Goal: Check status: Check status

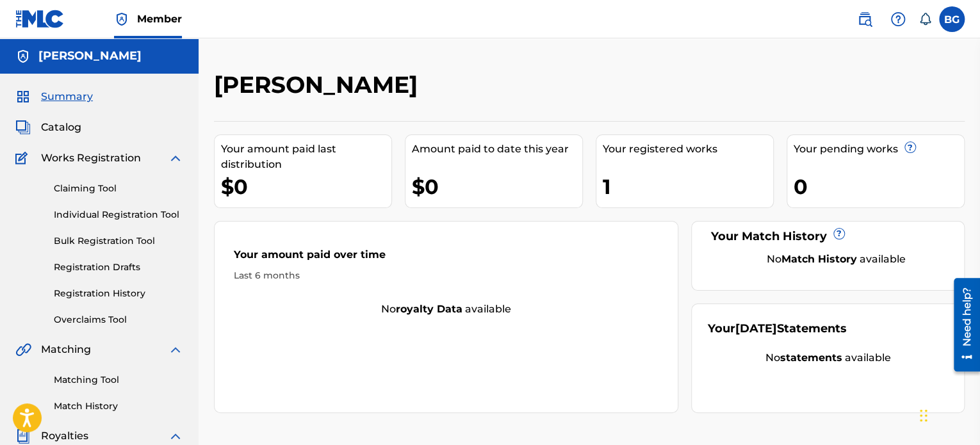
click at [39, 17] on img at bounding box center [39, 19] width 49 height 19
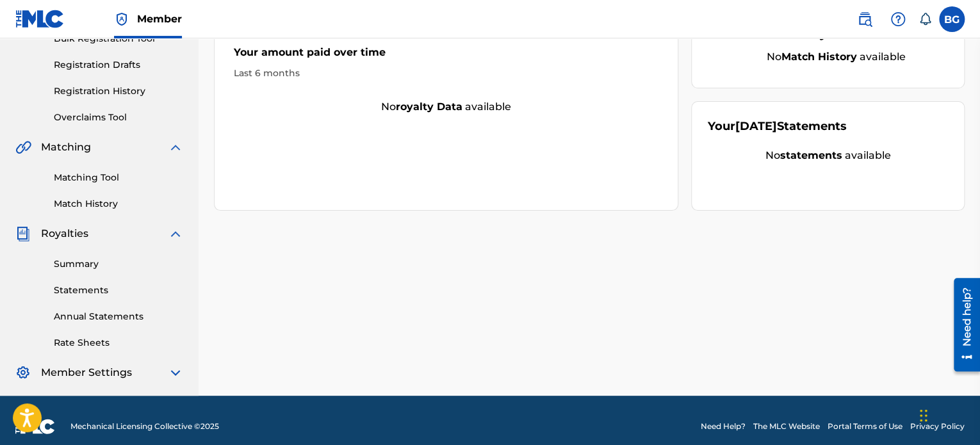
scroll to position [144, 0]
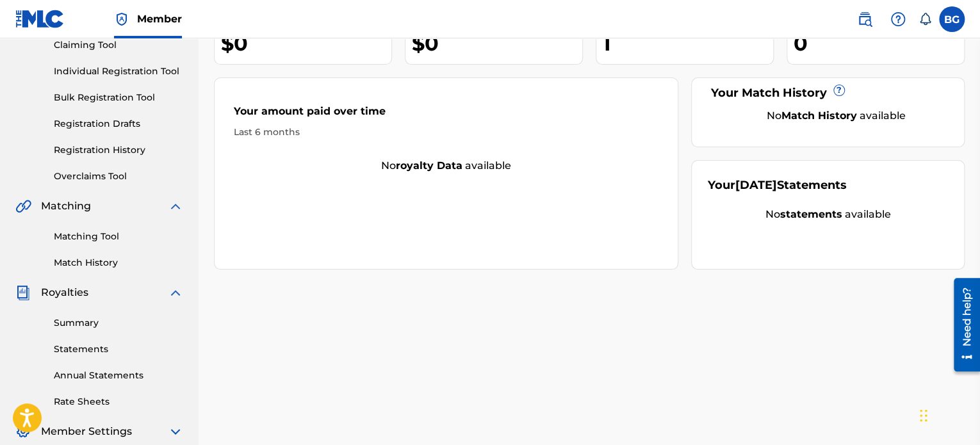
click at [120, 145] on link "Registration History" at bounding box center [118, 150] width 129 height 13
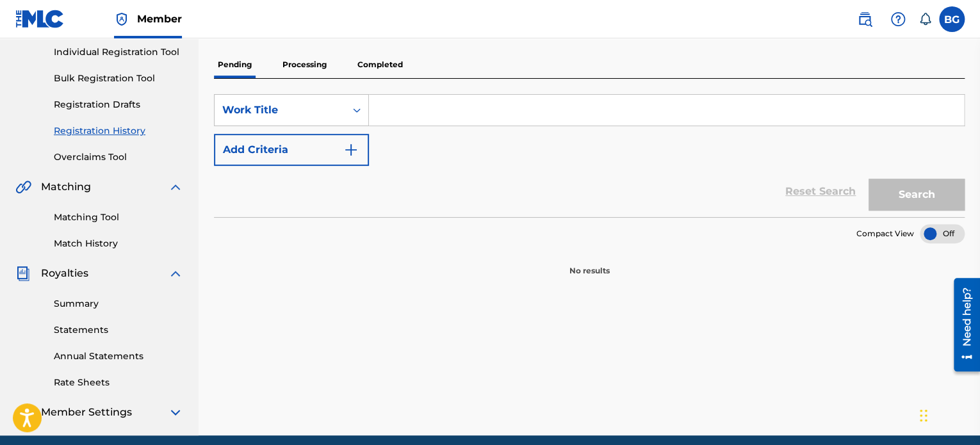
scroll to position [163, 0]
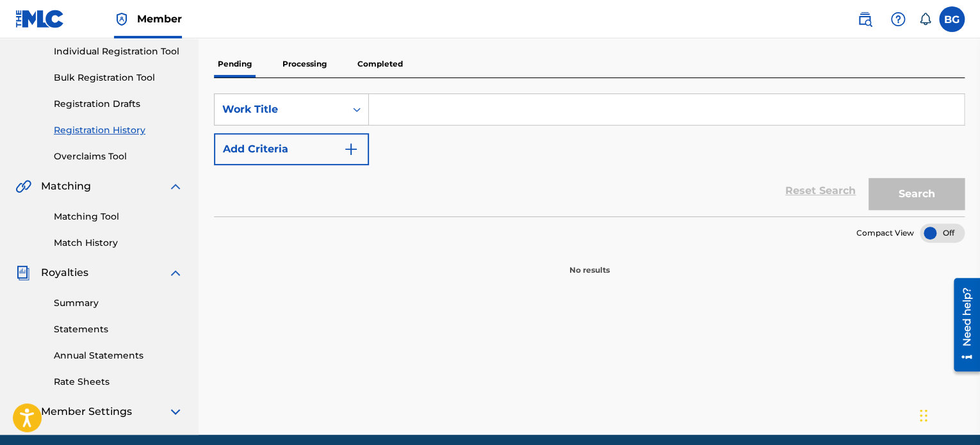
click at [377, 67] on p "Completed" at bounding box center [380, 64] width 53 height 27
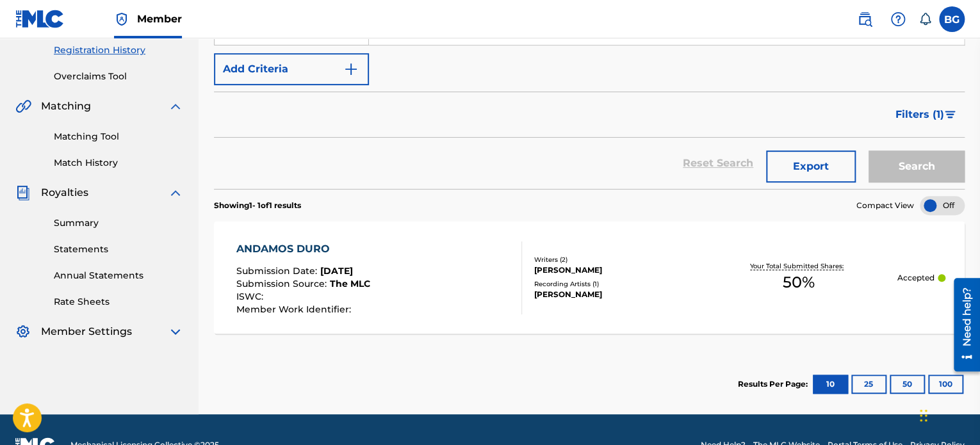
scroll to position [245, 0]
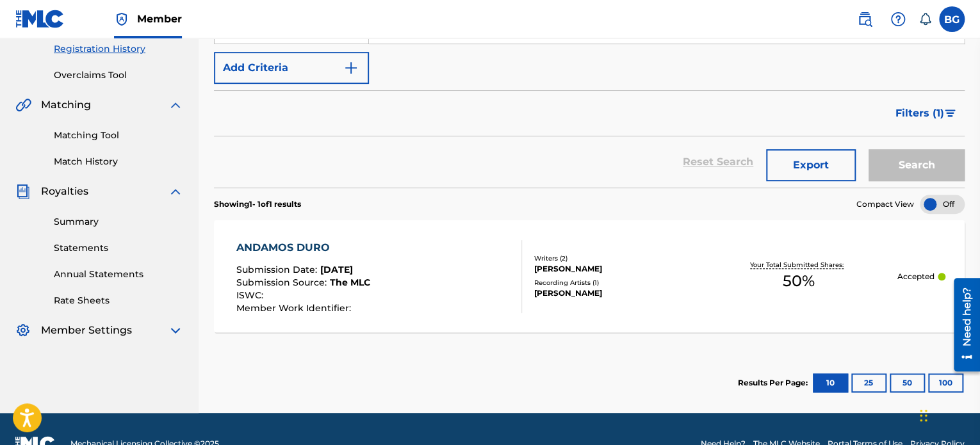
click at [302, 242] on div "ANDAMOS DURO" at bounding box center [303, 247] width 134 height 15
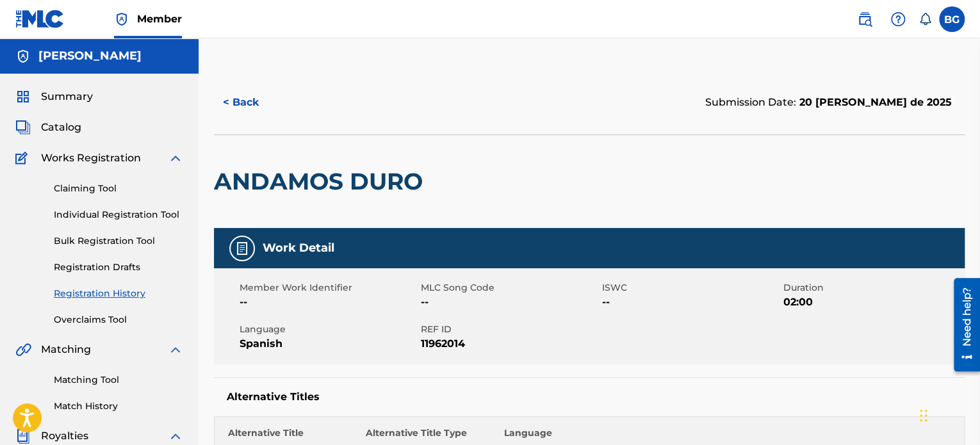
click at [245, 96] on button "< Back" at bounding box center [252, 103] width 77 height 32
